Goal: Task Accomplishment & Management: Use online tool/utility

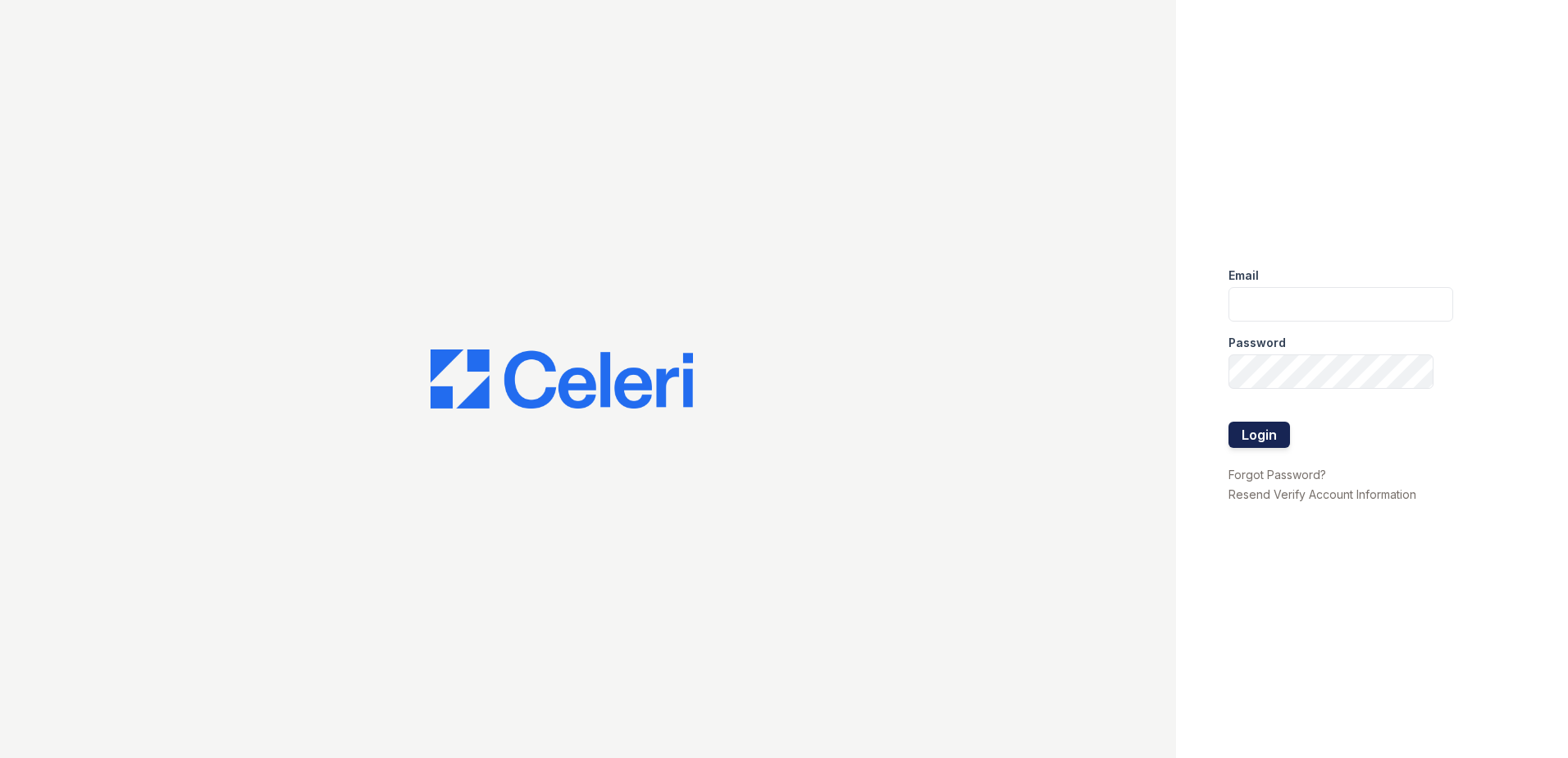
type input "[EMAIL_ADDRESS][DOMAIN_NAME]"
click at [1281, 432] on button "Login" at bounding box center [1259, 434] width 61 height 26
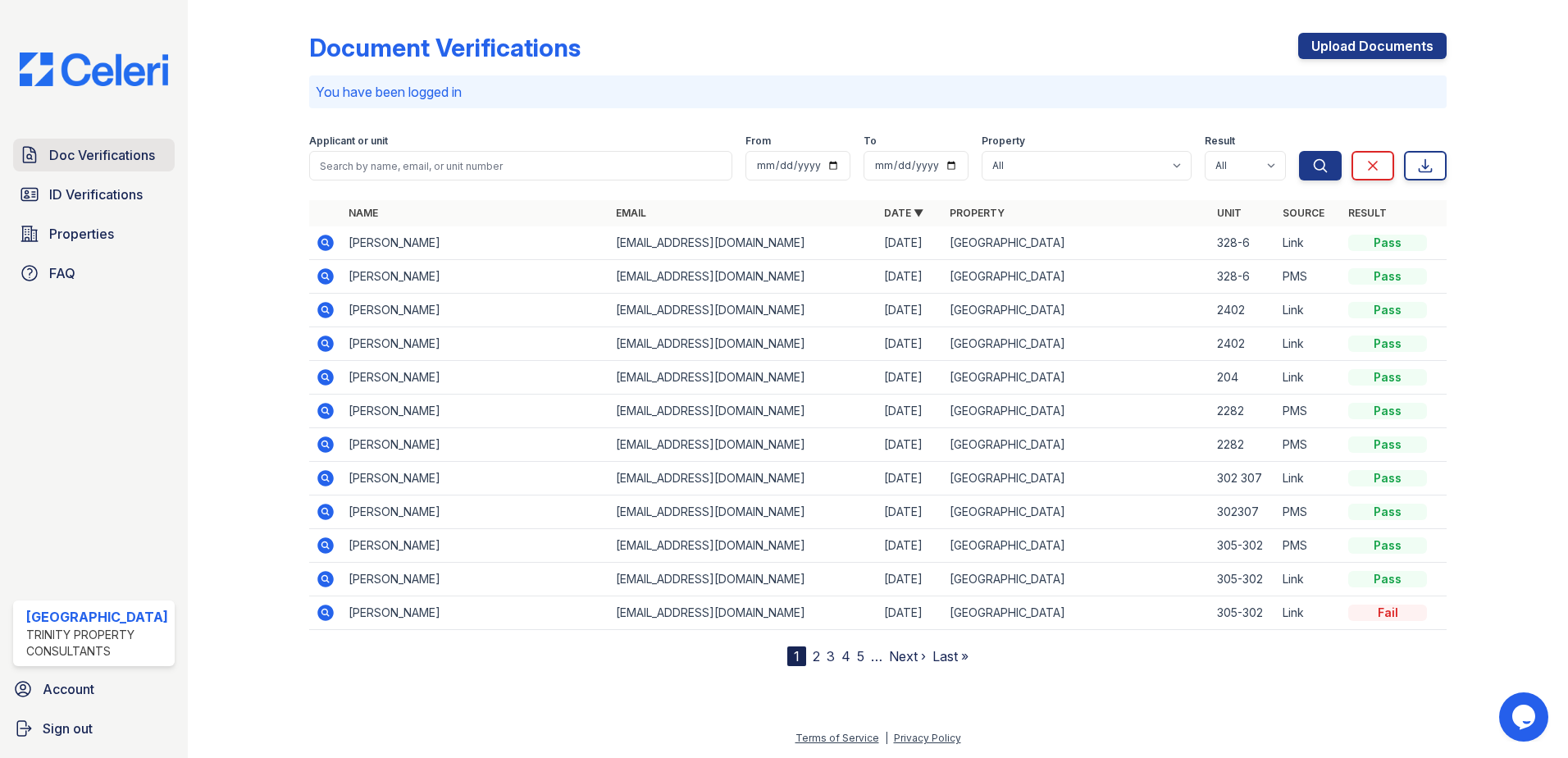
drag, startPoint x: 96, startPoint y: 158, endPoint x: 126, endPoint y: 167, distance: 31.3
click at [96, 158] on span "Doc Verifications" at bounding box center [102, 155] width 106 height 20
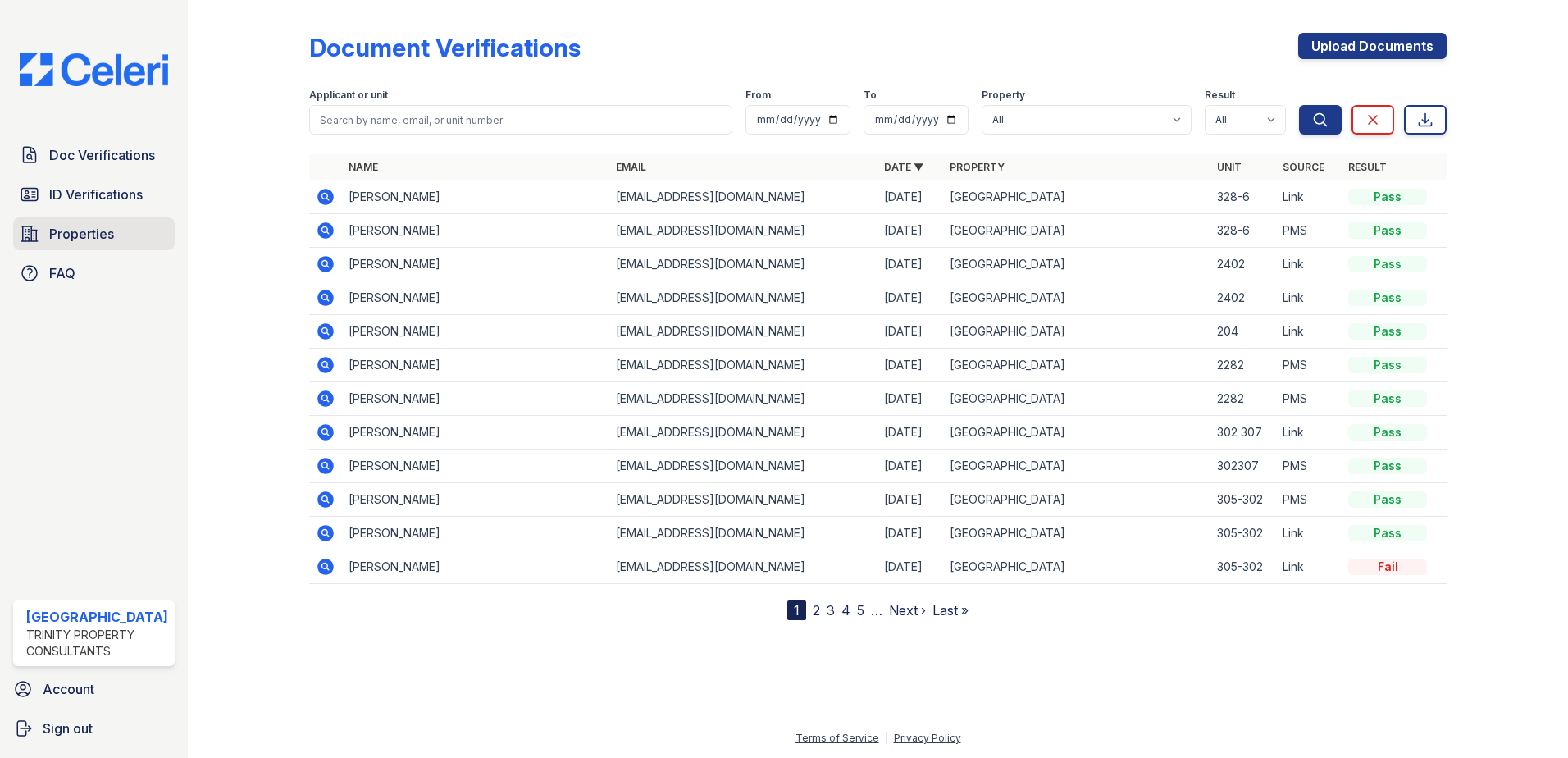
click at [93, 228] on span "Properties" at bounding box center [81, 234] width 65 height 20
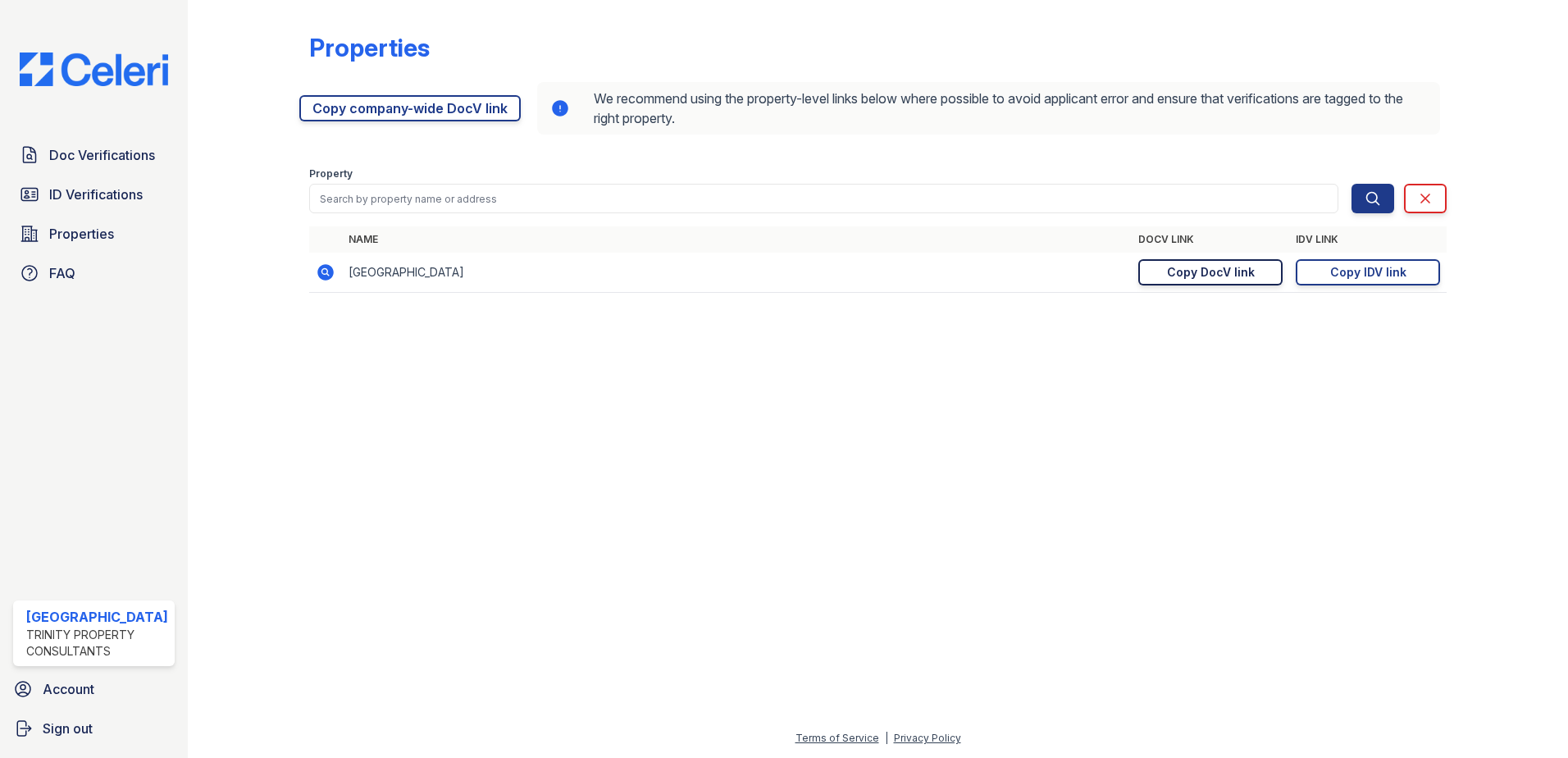
click at [1235, 279] on link "Copy DocV link Copy link" at bounding box center [1210, 273] width 144 height 26
click at [133, 167] on link "Doc Verifications" at bounding box center [93, 155] width 162 height 33
